Goal: Task Accomplishment & Management: Manage account settings

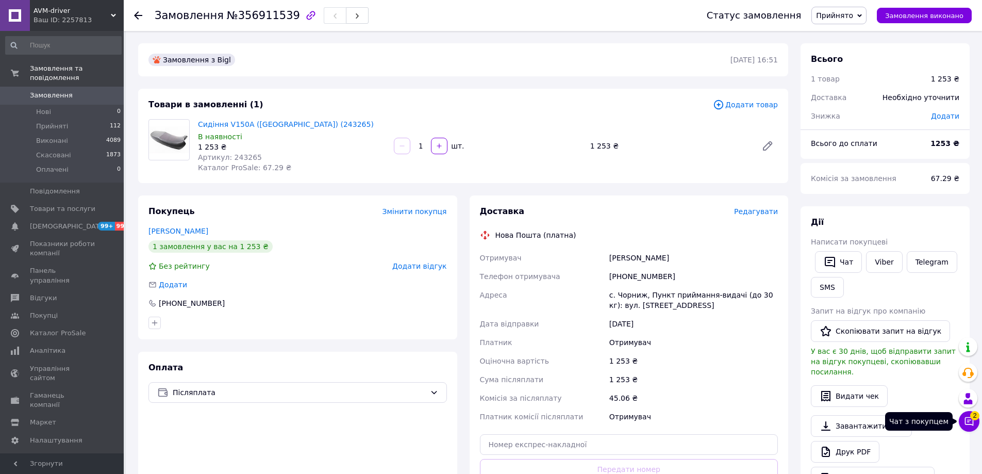
click at [969, 418] on icon at bounding box center [969, 421] width 10 height 10
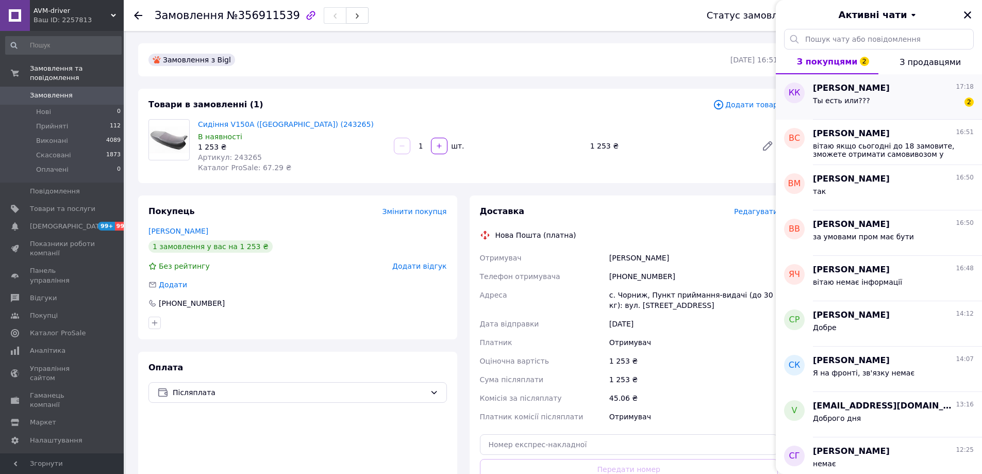
click at [866, 100] on div "Ты есть или??? 2" at bounding box center [893, 102] width 161 height 16
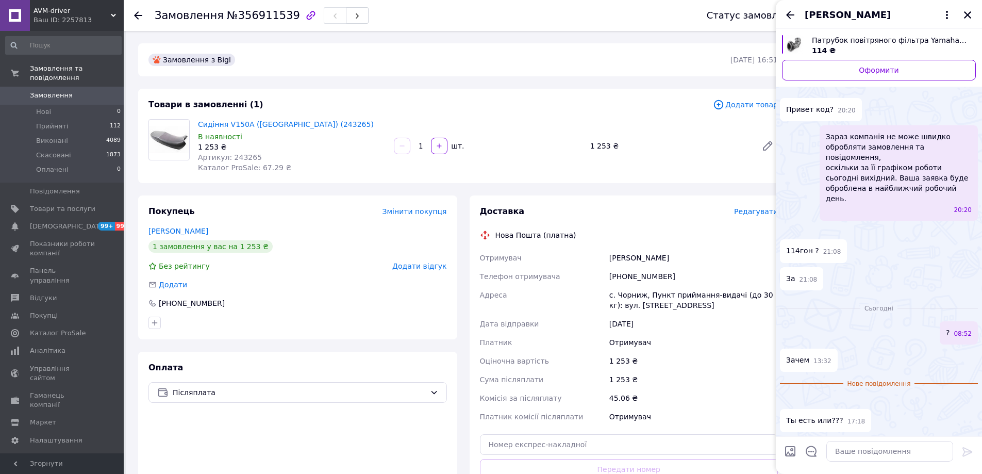
scroll to position [278, 0]
click at [869, 451] on textarea at bounding box center [889, 451] width 127 height 21
type textarea "y"
type textarea "не розусію вас"
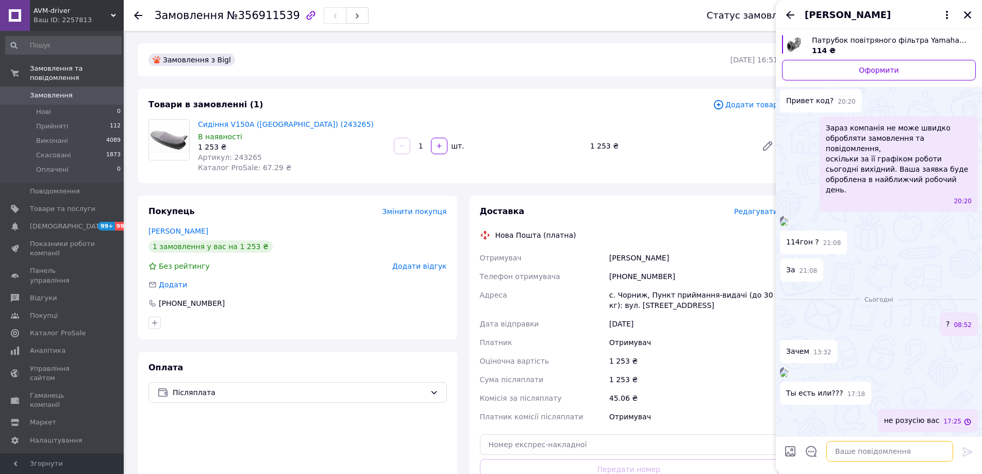
scroll to position [286, 0]
drag, startPoint x: 904, startPoint y: 416, endPoint x: 912, endPoint y: 419, distance: 8.3
click at [907, 418] on span "не розусію вас" at bounding box center [912, 420] width 56 height 11
click at [934, 424] on span "не розусію вас" at bounding box center [912, 420] width 56 height 11
click at [908, 443] on button "Редагувати" at bounding box center [916, 448] width 124 height 21
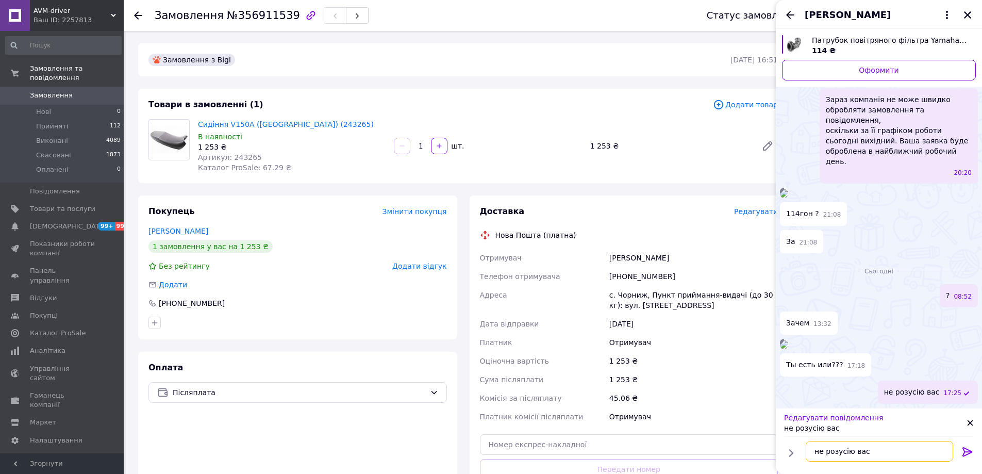
click at [845, 451] on textarea "не розусію вас" at bounding box center [878, 451] width 147 height 21
type textarea "не розумію вас"
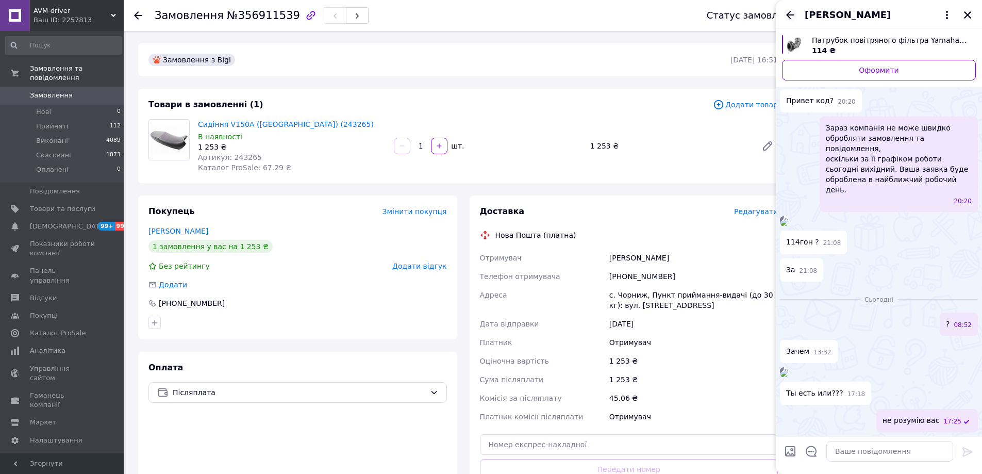
click at [788, 14] on icon "Назад" at bounding box center [790, 15] width 8 height 8
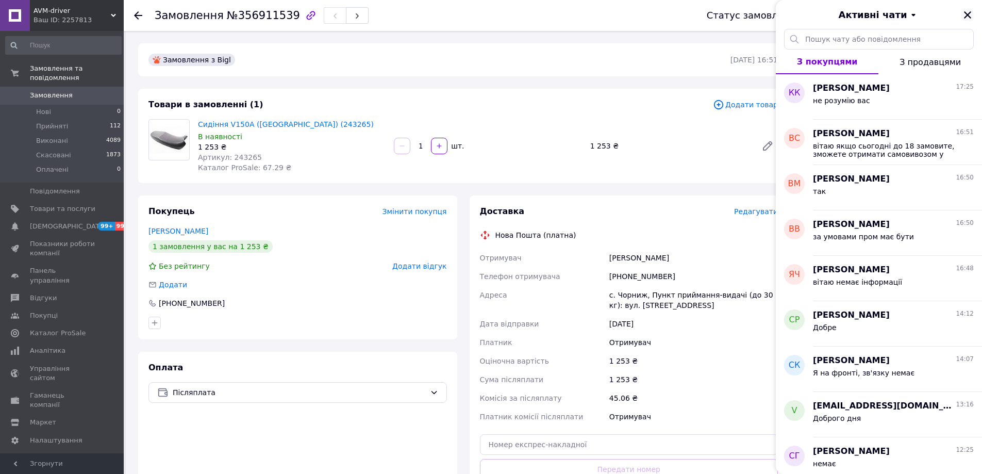
click at [971, 16] on icon "Закрити" at bounding box center [967, 14] width 9 height 9
